Goal: Information Seeking & Learning: Learn about a topic

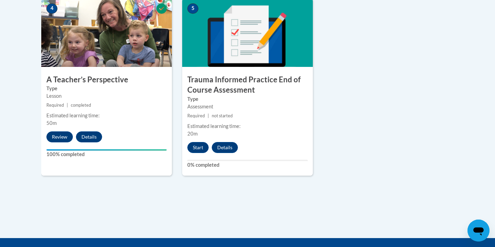
scroll to position [424, 0]
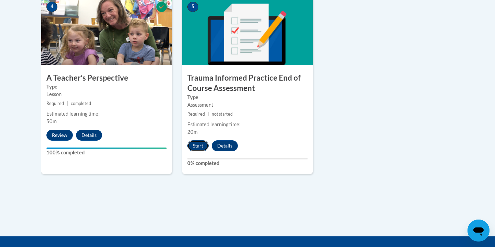
click at [198, 147] on button "Start" at bounding box center [197, 145] width 21 height 11
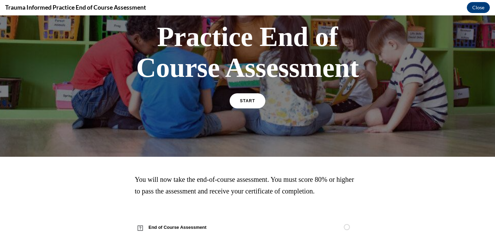
scroll to position [82, 0]
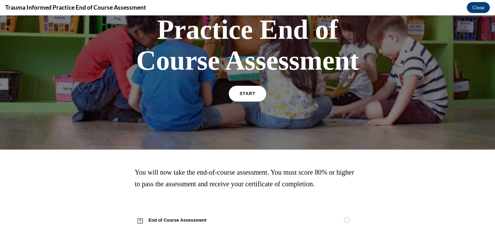
click at [247, 97] on link "START" at bounding box center [246, 94] width 37 height 16
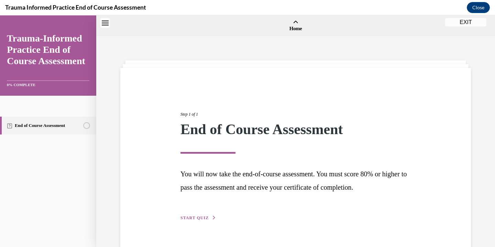
scroll to position [21, 0]
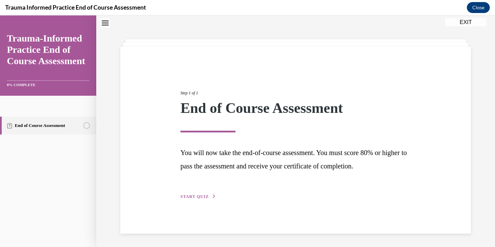
click at [189, 194] on span "START QUIZ" at bounding box center [194, 196] width 28 height 5
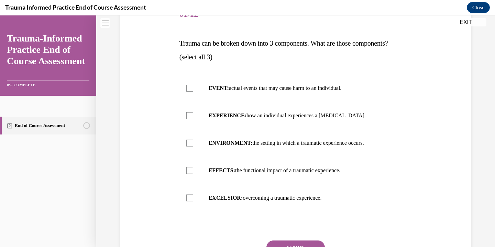
scroll to position [95, 0]
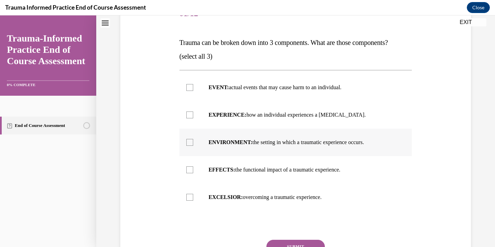
click at [217, 141] on strong "ENVIRONMENT:" at bounding box center [230, 142] width 44 height 6
click at [193, 141] on input "ENVIRONMENT: the setting in which a traumatic experience occurs." at bounding box center [189, 142] width 7 height 7
checkbox input "true"
click at [223, 110] on label "EXPERIENCE: how an individual experiences a stressor." at bounding box center [295, 114] width 232 height 27
click at [193, 112] on input "EXPERIENCE: how an individual experiences a stressor." at bounding box center [189, 115] width 7 height 7
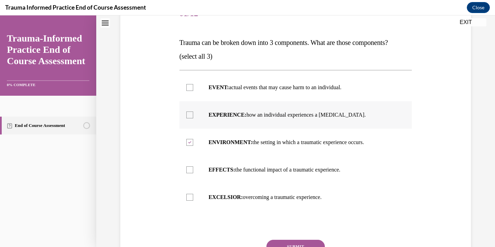
checkbox input "true"
click at [225, 88] on strong "EVENT:" at bounding box center [218, 87] width 20 height 6
click at [193, 88] on input "EVENT: actual events that may cause harm to an individual." at bounding box center [189, 87] width 7 height 7
checkbox input "true"
click at [293, 244] on button "SUBMIT" at bounding box center [295, 247] width 58 height 14
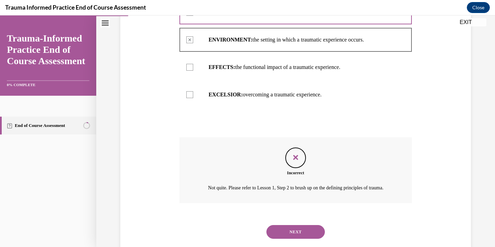
scroll to position [222, 0]
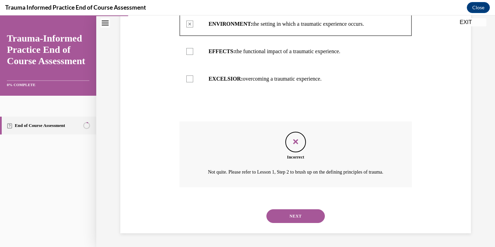
click at [294, 218] on button "NEXT" at bounding box center [295, 216] width 58 height 14
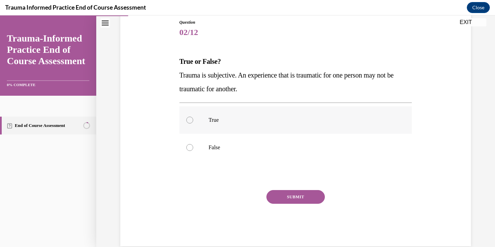
click at [280, 121] on p "True" at bounding box center [301, 120] width 186 height 7
click at [193, 121] on input "True" at bounding box center [189, 120] width 7 height 7
radio input "true"
click at [284, 196] on button "SUBMIT" at bounding box center [295, 197] width 58 height 14
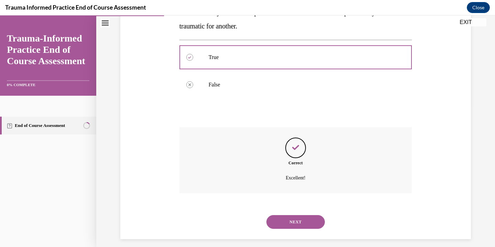
scroll to position [145, 0]
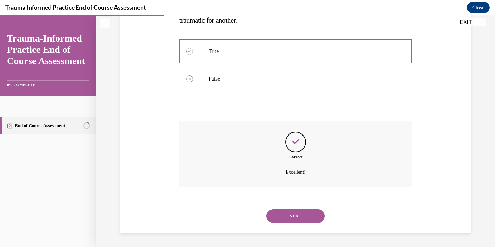
click at [291, 211] on button "NEXT" at bounding box center [295, 216] width 58 height 14
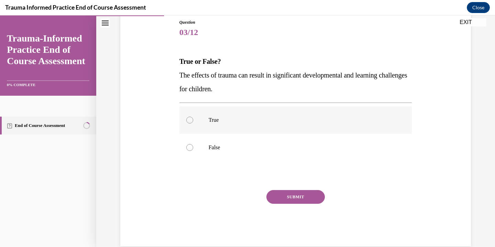
click at [271, 116] on label "True" at bounding box center [295, 119] width 232 height 27
click at [193, 117] on input "True" at bounding box center [189, 120] width 7 height 7
radio input "true"
click at [292, 195] on button "SUBMIT" at bounding box center [295, 197] width 58 height 14
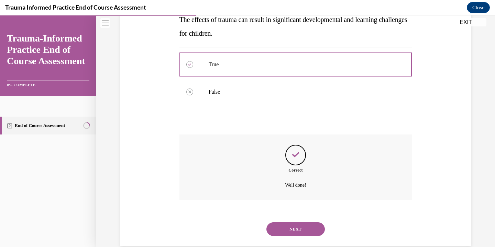
scroll to position [145, 0]
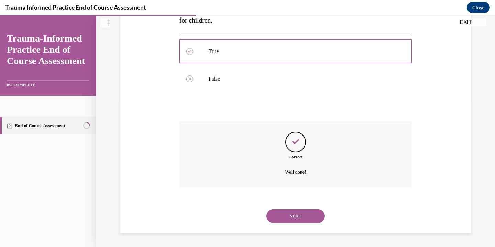
click at [291, 216] on button "NEXT" at bounding box center [295, 216] width 58 height 14
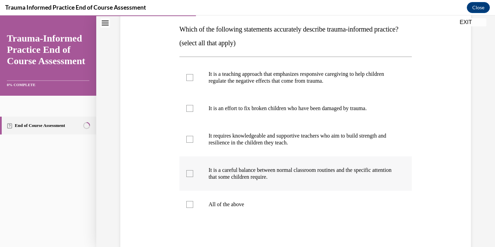
scroll to position [104, 0]
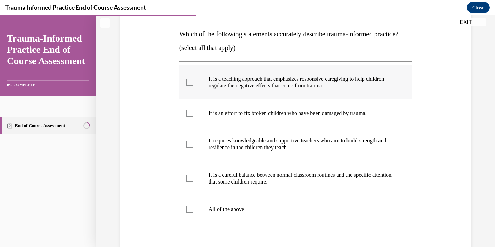
click at [316, 89] on p "It is a teaching approach that emphasizes responsive caregiving to help childre…" at bounding box center [301, 83] width 186 height 14
click at [193, 86] on input "It is a teaching approach that emphasizes responsive caregiving to help childre…" at bounding box center [189, 82] width 7 height 7
checkbox input "true"
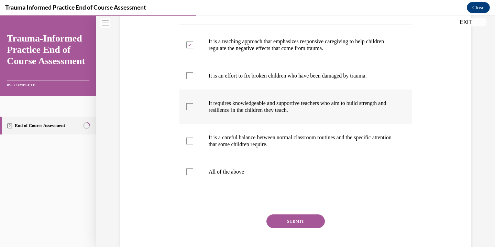
scroll to position [141, 0]
click at [388, 113] on p "It requires knowledgeable and supportive teachers who aim to build strength and…" at bounding box center [301, 107] width 186 height 14
click at [193, 110] on input "It requires knowledgeable and supportive teachers who aim to build strength and…" at bounding box center [189, 106] width 7 height 7
checkbox input "true"
click at [371, 148] on p "It is a careful balance between normal classroom routines and the specific atte…" at bounding box center [301, 141] width 186 height 14
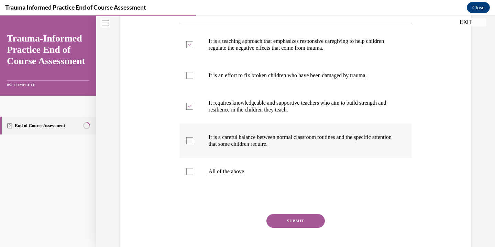
click at [193, 144] on input "It is a careful balance between normal classroom routines and the specific atte…" at bounding box center [189, 140] width 7 height 7
checkbox input "true"
click at [309, 228] on button "SUBMIT" at bounding box center [295, 221] width 58 height 14
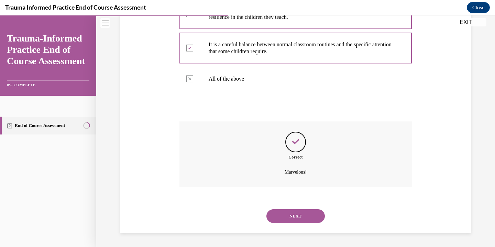
scroll to position [248, 0]
click at [306, 218] on button "NEXT" at bounding box center [295, 216] width 58 height 14
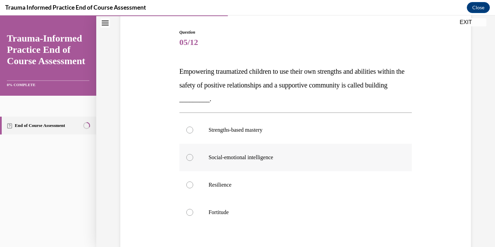
scroll to position [68, 0]
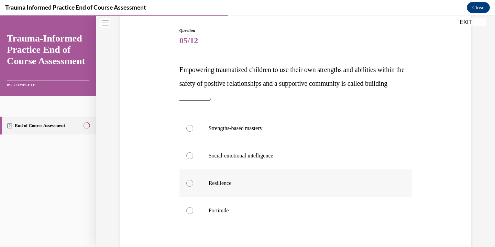
click at [298, 181] on p "Resilience" at bounding box center [301, 183] width 186 height 7
click at [193, 181] on input "Resilience" at bounding box center [189, 183] width 7 height 7
radio input "true"
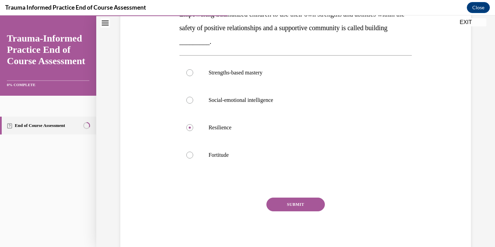
click at [298, 207] on button "SUBMIT" at bounding box center [295, 205] width 58 height 14
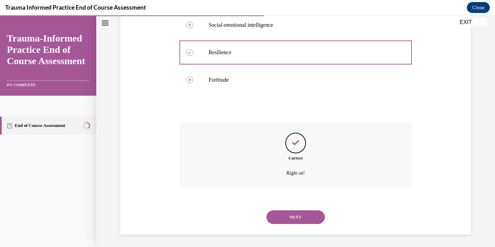
scroll to position [200, 0]
click at [299, 214] on button "NEXT" at bounding box center [295, 216] width 58 height 14
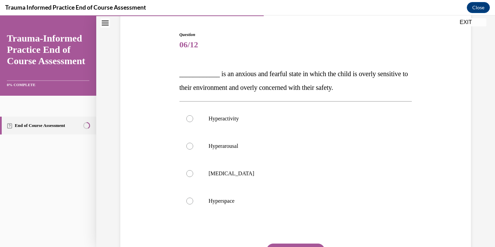
scroll to position [65, 0]
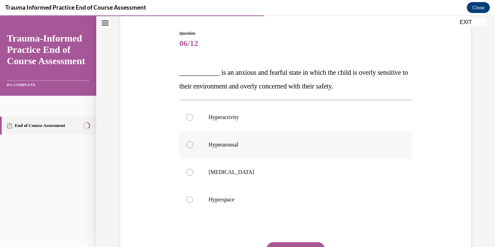
click at [282, 141] on p "Hyperarousal" at bounding box center [301, 144] width 186 height 7
click at [193, 141] on input "Hyperarousal" at bounding box center [189, 144] width 7 height 7
radio input "true"
click at [288, 244] on button "SUBMIT" at bounding box center [295, 249] width 58 height 14
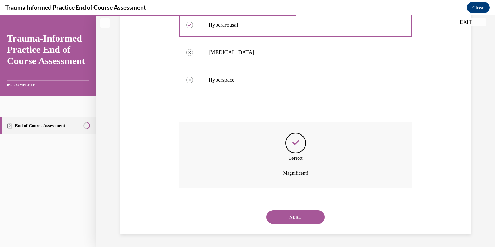
scroll to position [186, 0]
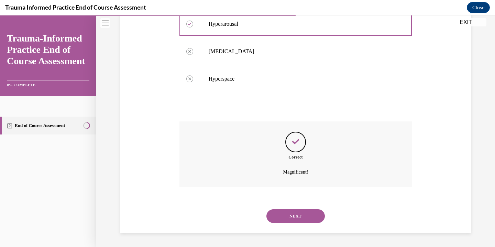
click at [293, 213] on button "NEXT" at bounding box center [295, 216] width 58 height 14
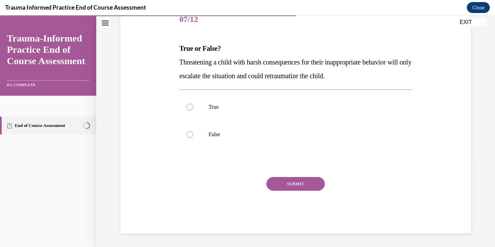
scroll to position [76, 0]
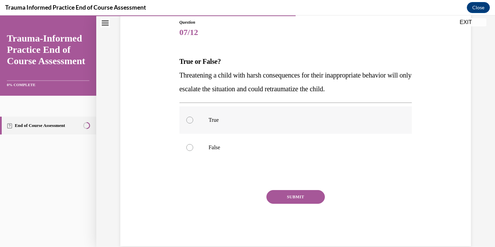
click at [257, 123] on p "True" at bounding box center [301, 120] width 186 height 7
click at [193, 123] on input "True" at bounding box center [189, 120] width 7 height 7
radio input "true"
click at [284, 199] on button "SUBMIT" at bounding box center [295, 197] width 58 height 14
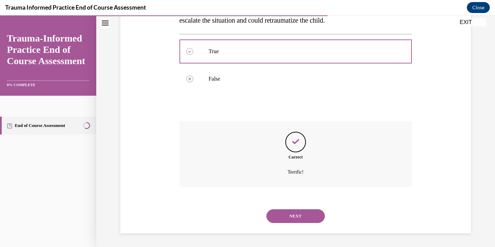
click at [286, 220] on button "NEXT" at bounding box center [295, 216] width 58 height 14
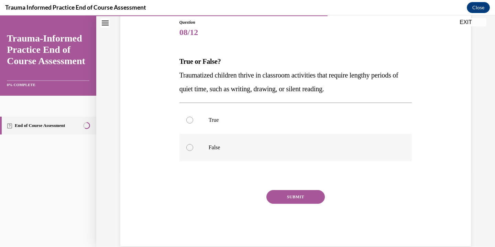
click at [278, 151] on label "False" at bounding box center [295, 147] width 232 height 27
click at [193, 151] on input "False" at bounding box center [189, 147] width 7 height 7
radio input "true"
click at [286, 195] on button "SUBMIT" at bounding box center [295, 197] width 58 height 14
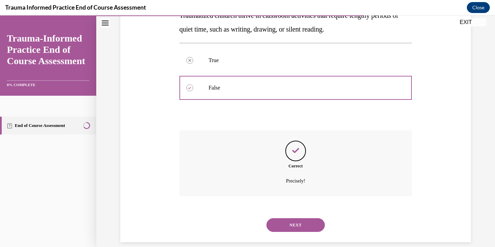
scroll to position [145, 0]
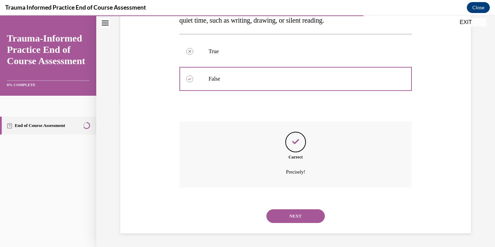
click at [288, 216] on button "NEXT" at bounding box center [295, 216] width 58 height 14
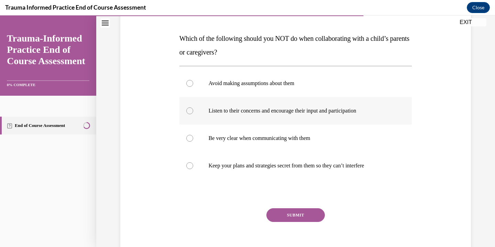
scroll to position [97, 0]
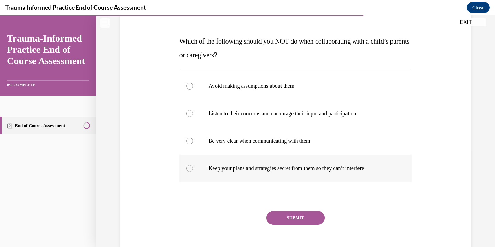
click at [300, 163] on label "Keep your plans and strategies secret from them so they can’t interfere" at bounding box center [295, 168] width 232 height 27
click at [193, 165] on input "Keep your plans and strategies secret from them so they can’t interfere" at bounding box center [189, 168] width 7 height 7
radio input "true"
click at [298, 217] on button "SUBMIT" at bounding box center [295, 218] width 58 height 14
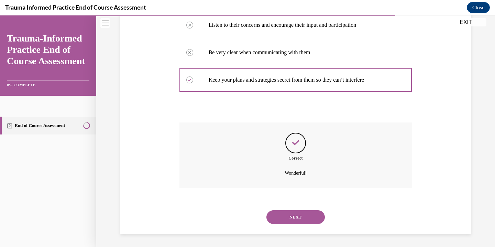
scroll to position [186, 0]
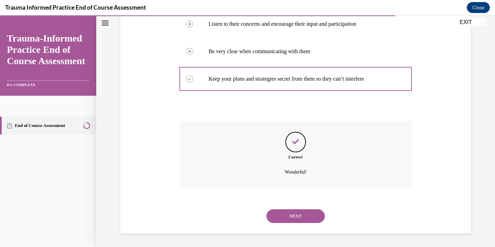
click at [298, 218] on button "NEXT" at bounding box center [295, 216] width 58 height 14
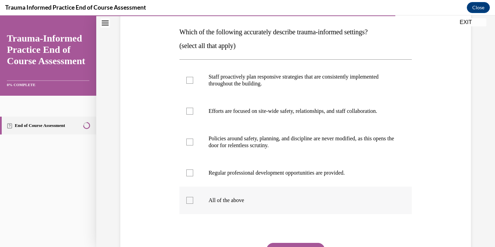
scroll to position [106, 0]
click at [245, 198] on p "All of the above" at bounding box center [301, 200] width 186 height 7
click at [193, 198] on input "All of the above" at bounding box center [189, 200] width 7 height 7
checkbox input "true"
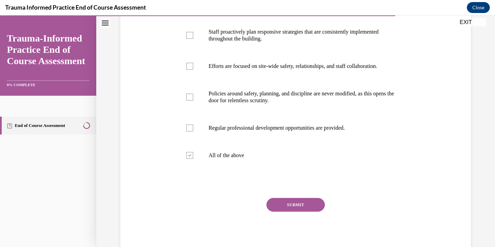
scroll to position [152, 0]
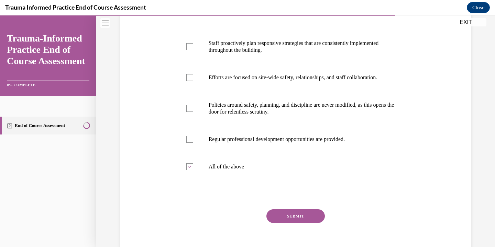
click at [304, 214] on button "SUBMIT" at bounding box center [295, 216] width 58 height 14
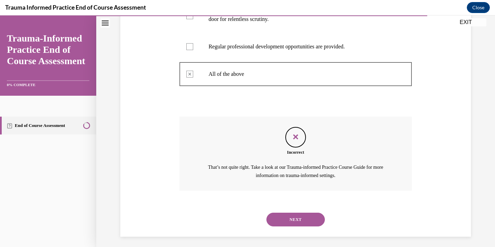
scroll to position [235, 0]
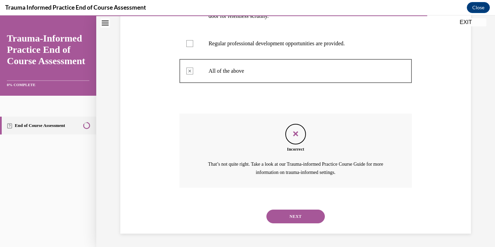
click at [304, 214] on button "NEXT" at bounding box center [295, 217] width 58 height 14
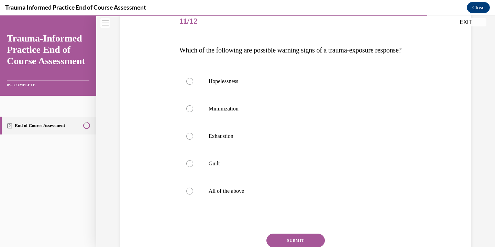
scroll to position [85, 0]
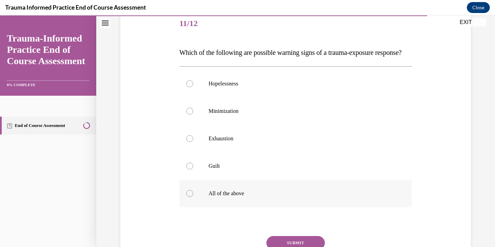
click at [291, 197] on p "All of the above" at bounding box center [301, 193] width 186 height 7
click at [193, 197] on input "All of the above" at bounding box center [189, 193] width 7 height 7
radio input "true"
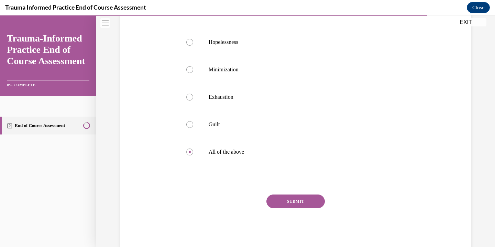
click at [295, 208] on button "SUBMIT" at bounding box center [295, 202] width 58 height 14
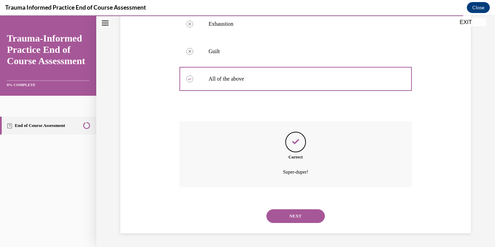
click at [296, 216] on button "NEXT" at bounding box center [295, 216] width 58 height 14
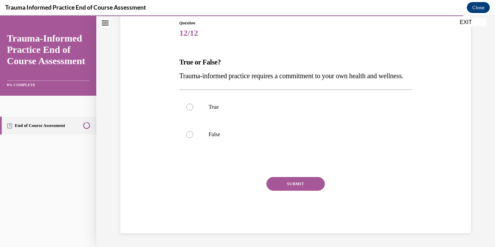
scroll to position [76, 0]
click at [227, 121] on label "True" at bounding box center [295, 106] width 232 height 27
click at [193, 111] on input "True" at bounding box center [189, 107] width 7 height 7
radio input "true"
click at [286, 191] on button "SUBMIT" at bounding box center [295, 184] width 58 height 14
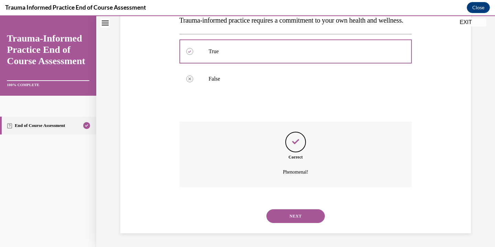
scroll to position [145, 0]
click at [295, 215] on button "NEXT" at bounding box center [295, 216] width 58 height 14
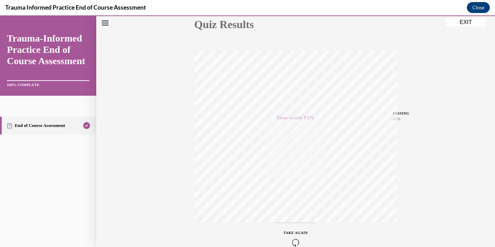
scroll to position [120, 0]
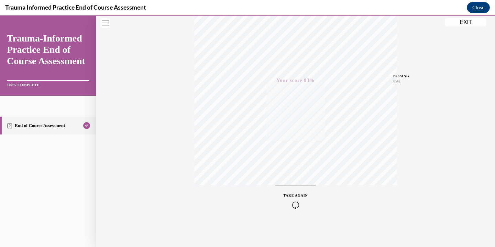
click at [455, 23] on button "EXIT" at bounding box center [465, 22] width 41 height 8
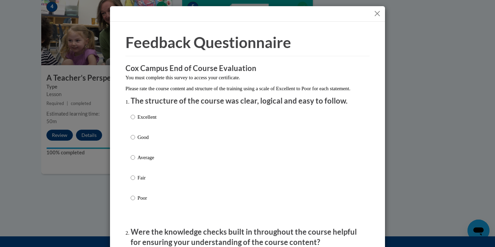
click at [154, 121] on p "Excellent" at bounding box center [146, 117] width 19 height 8
click at [135, 121] on input "Excellent" at bounding box center [132, 117] width 4 height 8
radio input "true"
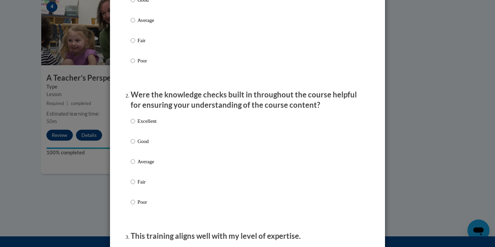
click at [150, 125] on p "Excellent" at bounding box center [146, 121] width 19 height 8
click at [135, 125] on input "Excellent" at bounding box center [132, 121] width 4 height 8
radio input "true"
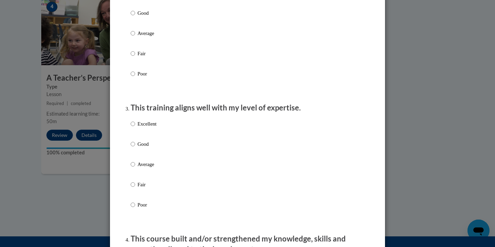
click at [150, 128] on p "Excellent" at bounding box center [146, 124] width 19 height 8
click at [135, 128] on input "Excellent" at bounding box center [132, 124] width 4 height 8
radio input "true"
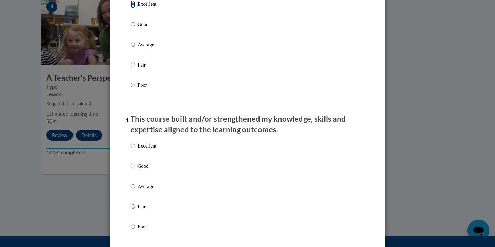
scroll to position [395, 0]
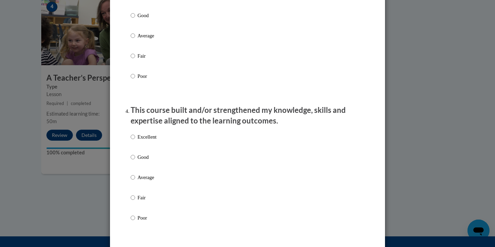
click at [151, 141] on p "Excellent" at bounding box center [146, 137] width 19 height 8
click at [135, 141] on input "Excellent" at bounding box center [132, 137] width 4 height 8
radio input "true"
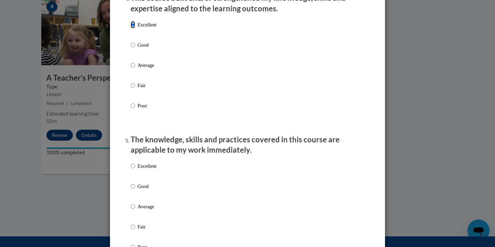
scroll to position [507, 0]
click at [147, 170] on p "Excellent" at bounding box center [146, 167] width 19 height 8
click at [135, 170] on input "Excellent" at bounding box center [132, 167] width 4 height 8
radio input "true"
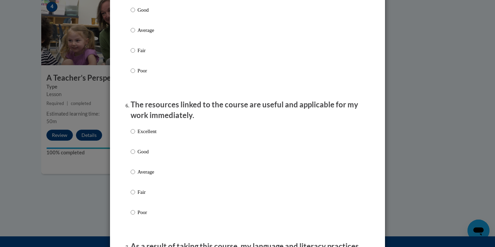
scroll to position [695, 0]
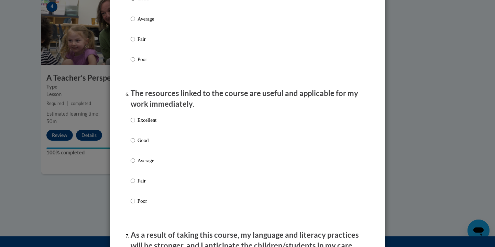
click at [146, 124] on p "Excellent" at bounding box center [146, 120] width 19 height 8
click at [135, 124] on input "Excellent" at bounding box center [132, 120] width 4 height 8
radio input "true"
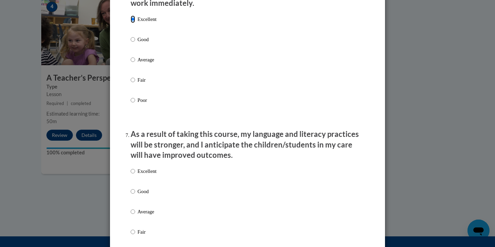
scroll to position [802, 0]
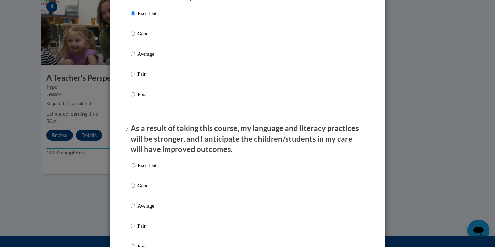
click at [156, 169] on p "Excellent" at bounding box center [146, 166] width 19 height 8
click at [135, 169] on input "Excellent" at bounding box center [132, 166] width 4 height 8
radio input "true"
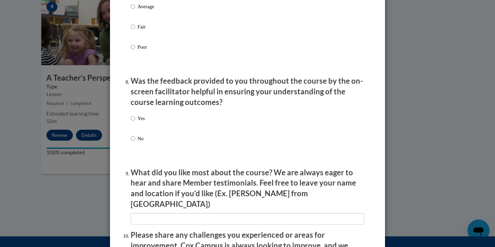
scroll to position [1002, 0]
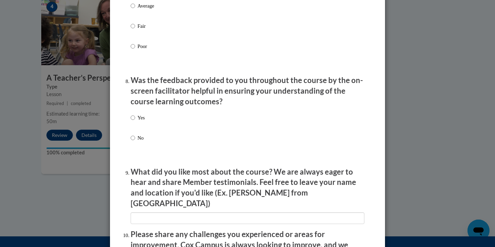
click at [145, 122] on p "Yes" at bounding box center [140, 118] width 7 height 8
click at [135, 122] on input "Yes" at bounding box center [132, 118] width 4 height 8
radio input "true"
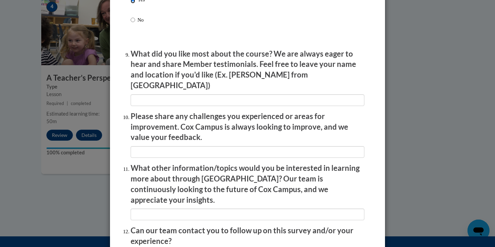
scroll to position [1114, 0]
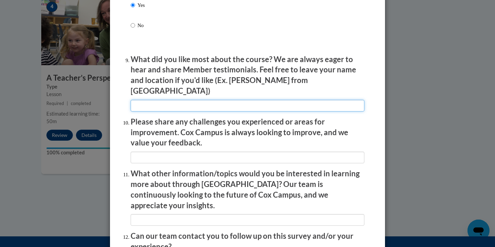
click at [156, 101] on input "textbox" at bounding box center [247, 106] width 234 height 12
type input "learinging about how to regulate oursleves"
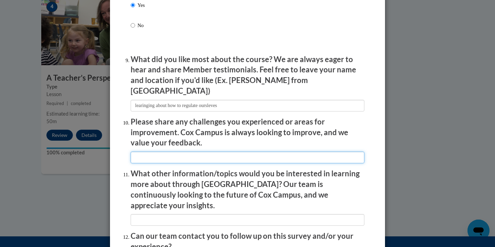
click at [166, 153] on input "textbox" at bounding box center [247, 158] width 234 height 12
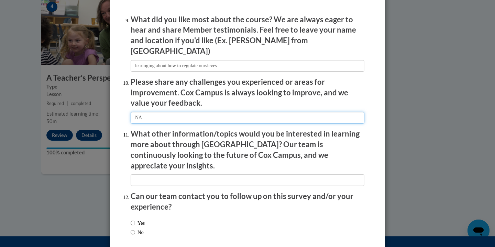
scroll to position [1181, 0]
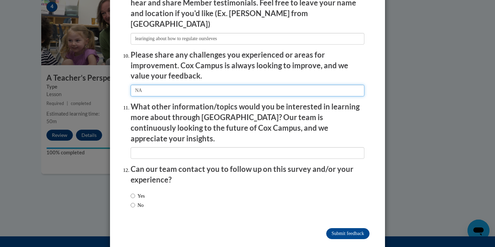
type input "NA"
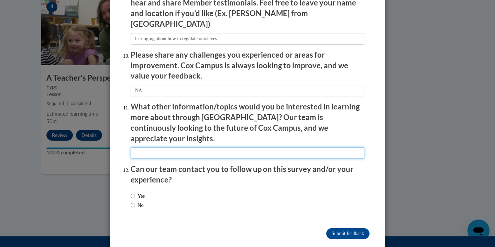
click at [169, 147] on input "textbox" at bounding box center [247, 153] width 234 height 12
type input "Special needs children"
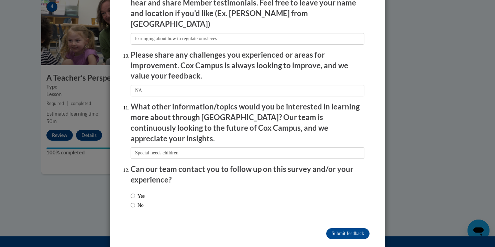
click at [136, 202] on label "No" at bounding box center [136, 206] width 13 height 8
click at [135, 202] on input "No" at bounding box center [132, 206] width 4 height 8
radio input "true"
click at [343, 228] on input "Submit feedback" at bounding box center [347, 233] width 43 height 11
